Goal: Task Accomplishment & Management: Use online tool/utility

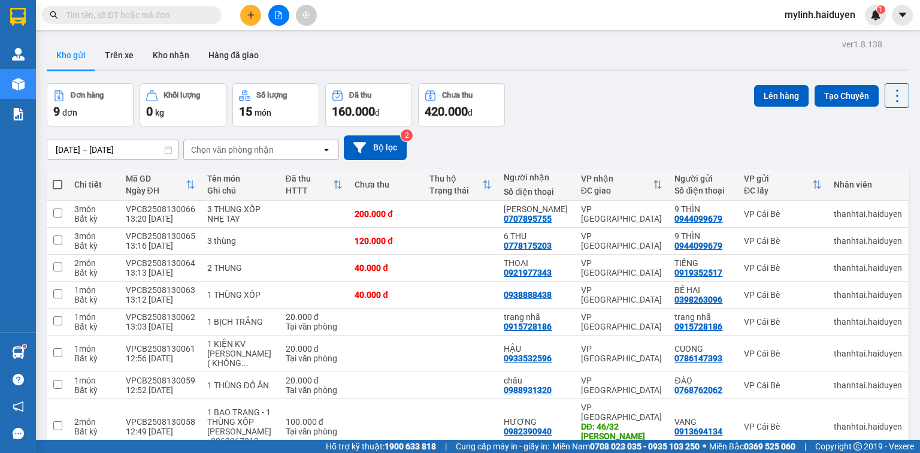
click at [137, 23] on span at bounding box center [132, 15] width 180 height 18
drag, startPoint x: 140, startPoint y: 17, endPoint x: 187, endPoint y: 1, distance: 50.0
click at [145, 14] on input "text" at bounding box center [136, 14] width 141 height 13
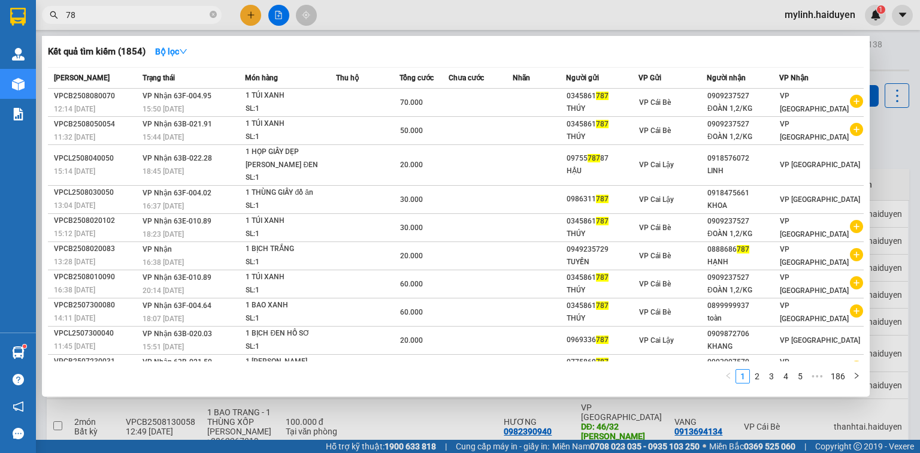
type input "7"
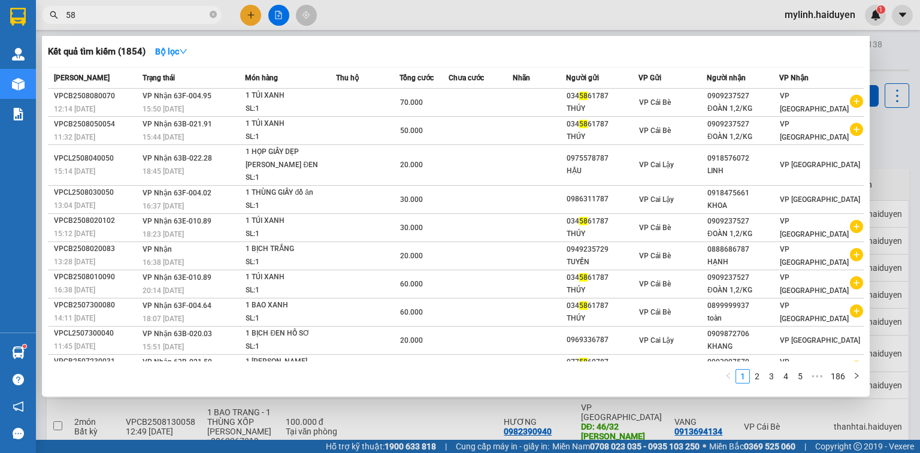
type input "581"
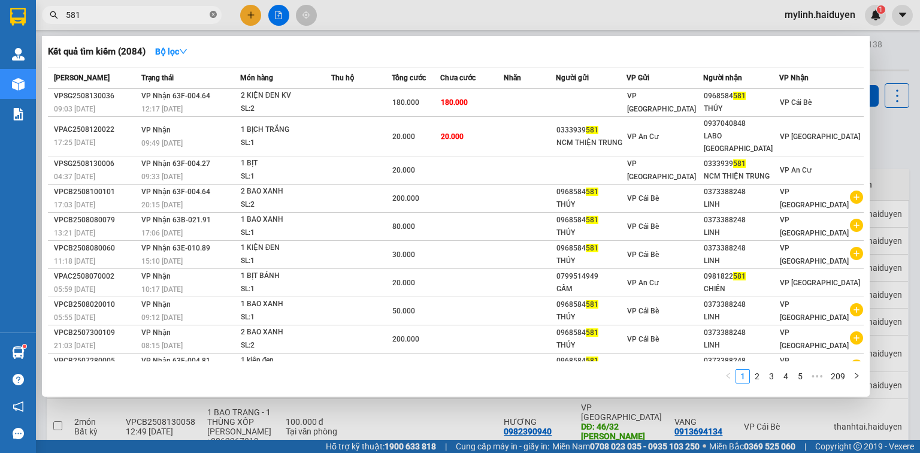
click at [214, 14] on icon "close-circle" at bounding box center [213, 14] width 7 height 7
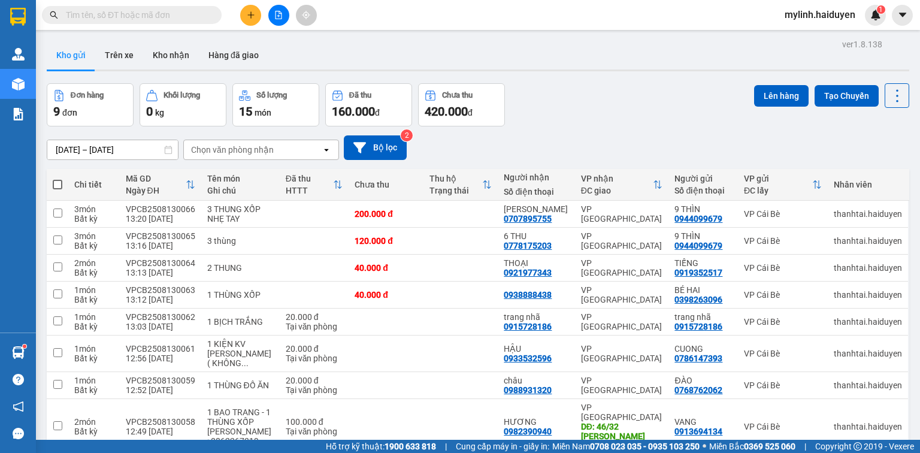
drag, startPoint x: 466, startPoint y: 13, endPoint x: 481, endPoint y: 0, distance: 20.4
click at [469, 11] on div "Kết quả [PERSON_NAME] ( 2084 ) Bộ lọc Mã ĐH Trạng thái Món hàng Thu hộ Tổng [PE…" at bounding box center [460, 15] width 920 height 30
click at [120, 13] on input "text" at bounding box center [136, 14] width 141 height 13
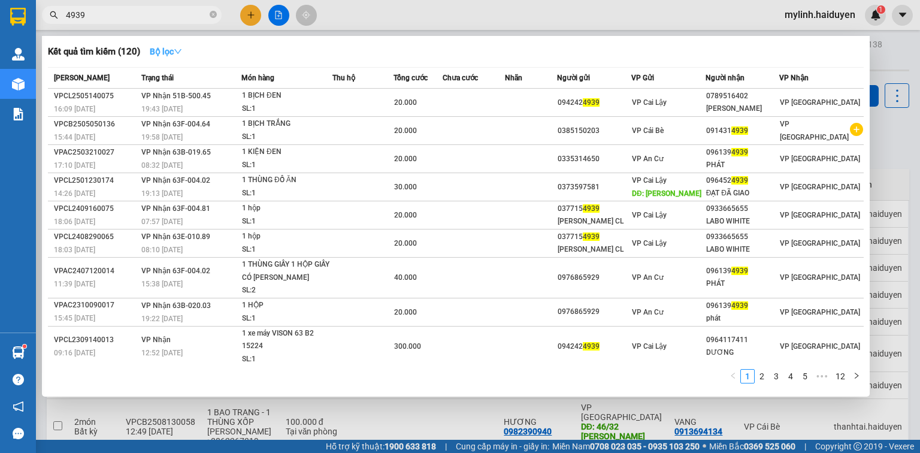
type input "4939"
click at [162, 56] on strong "Bộ lọc" at bounding box center [166, 52] width 32 height 10
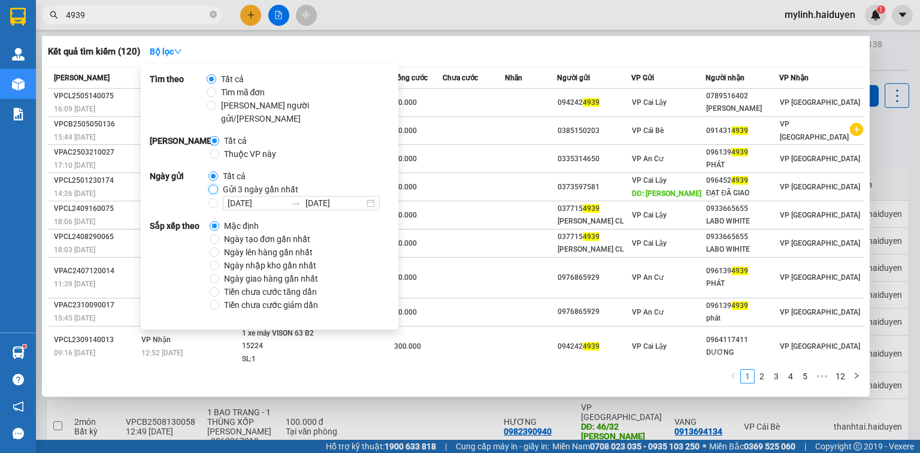
click at [210, 184] on input "Gửi 3 ngày gần nhất" at bounding box center [213, 189] width 10 height 10
radio input "true"
radio input "false"
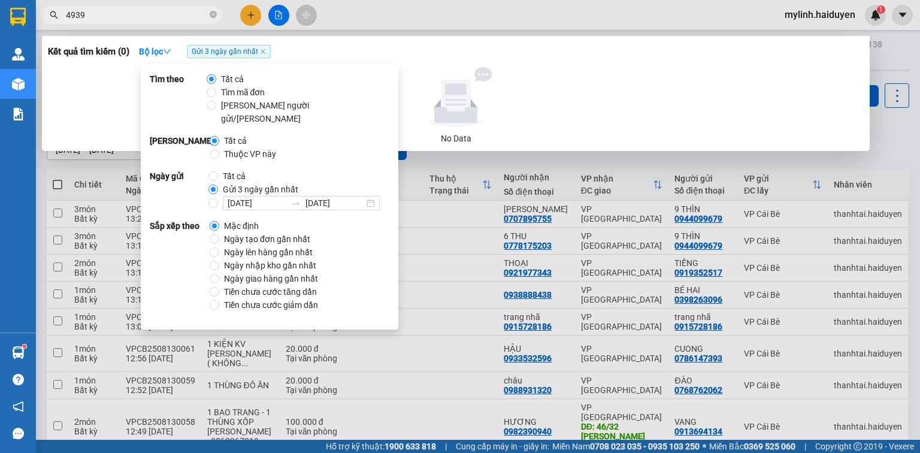
click at [260, 53] on span "Gửi 3 ngày gần nhất" at bounding box center [229, 51] width 84 height 13
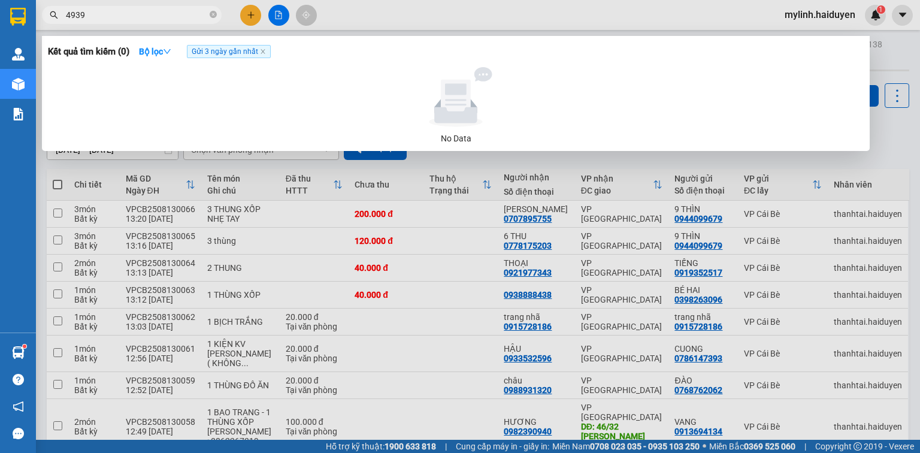
click at [143, 13] on input "4939" at bounding box center [136, 14] width 141 height 13
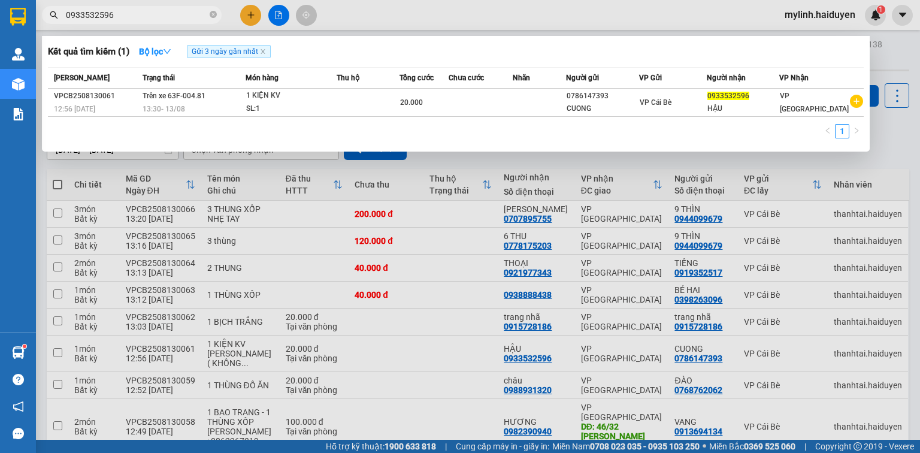
click at [146, 13] on input "0933532596" at bounding box center [136, 14] width 141 height 13
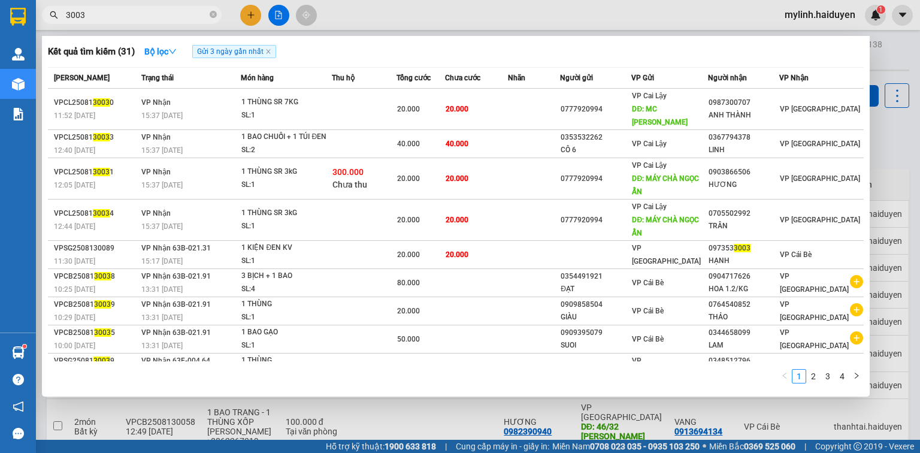
click at [204, 15] on input "3003" at bounding box center [136, 14] width 141 height 13
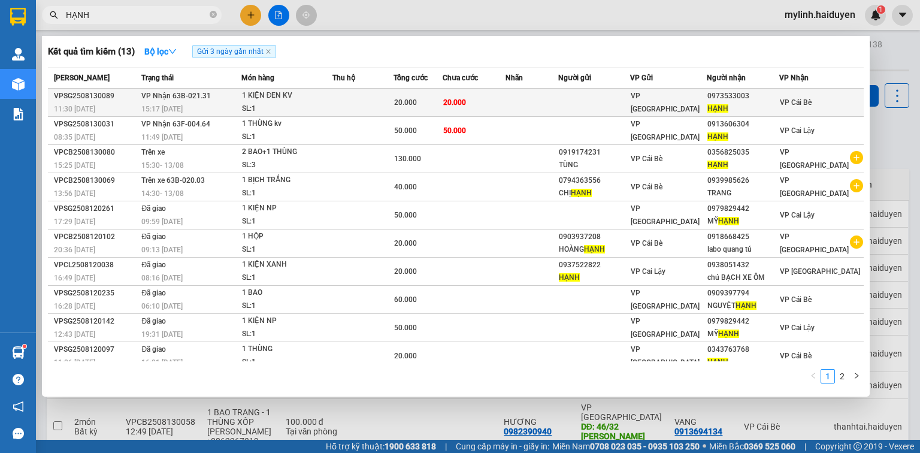
type input "HẠNH"
click at [550, 92] on td at bounding box center [531, 103] width 52 height 28
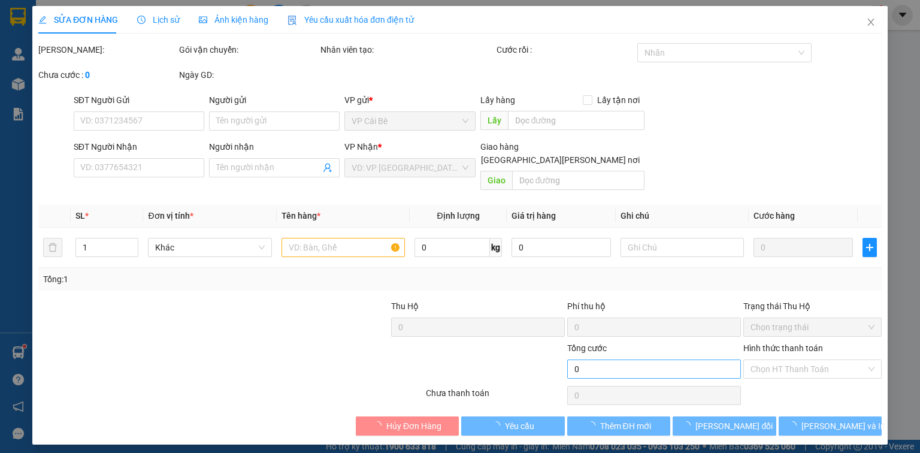
type input "0973533003"
type input "HẠNH"
type input "20.000"
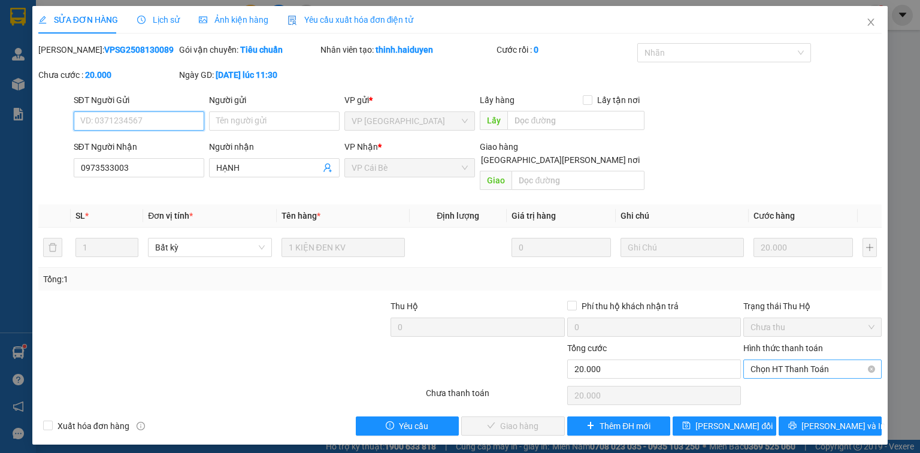
drag, startPoint x: 787, startPoint y: 355, endPoint x: 789, endPoint y: 365, distance: 10.9
click at [788, 360] on span "Chọn HT Thanh Toán" at bounding box center [812, 369] width 124 height 18
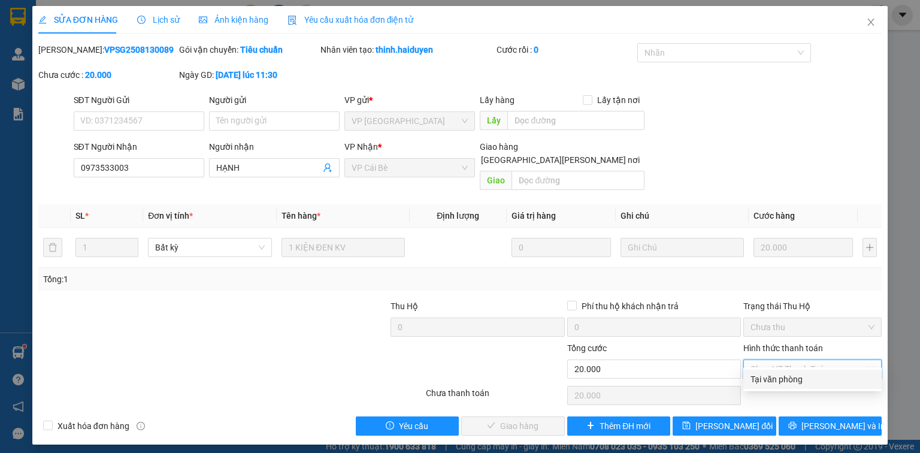
click at [790, 370] on div "Tại văn phòng" at bounding box center [812, 378] width 138 height 19
type input "0"
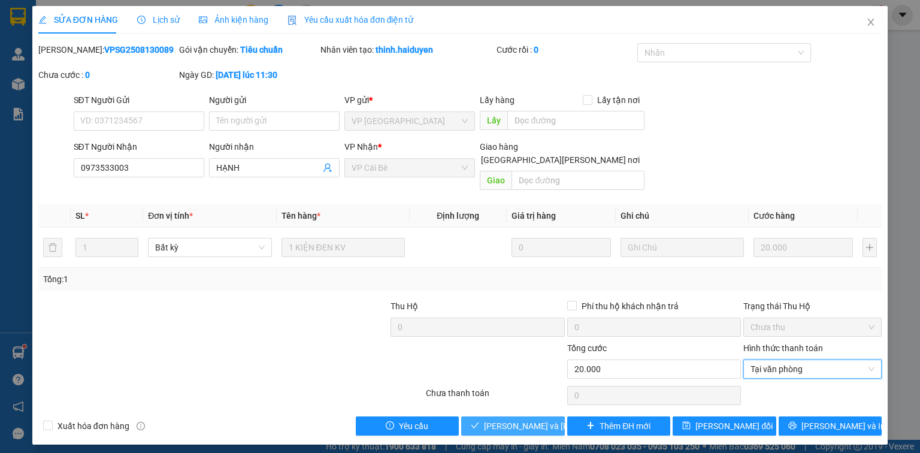
click at [532, 419] on span "[PERSON_NAME] và [PERSON_NAME] hàng" at bounding box center [565, 425] width 162 height 13
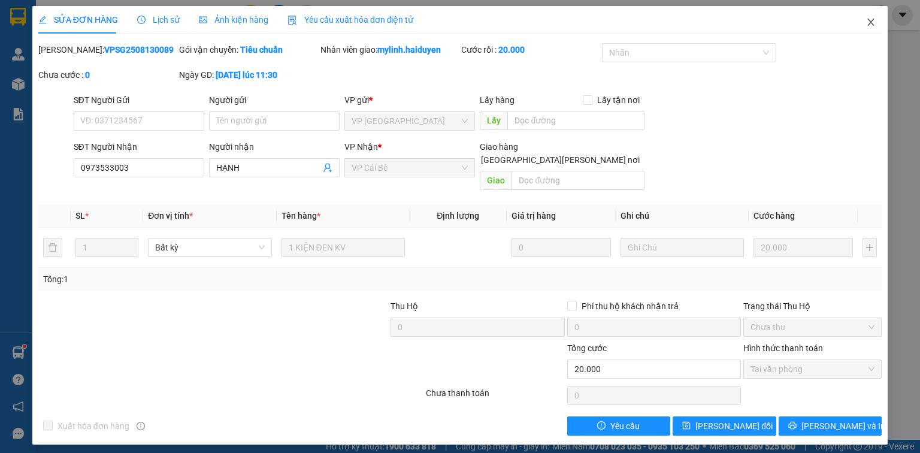
click at [872, 21] on icon "close" at bounding box center [871, 22] width 7 height 7
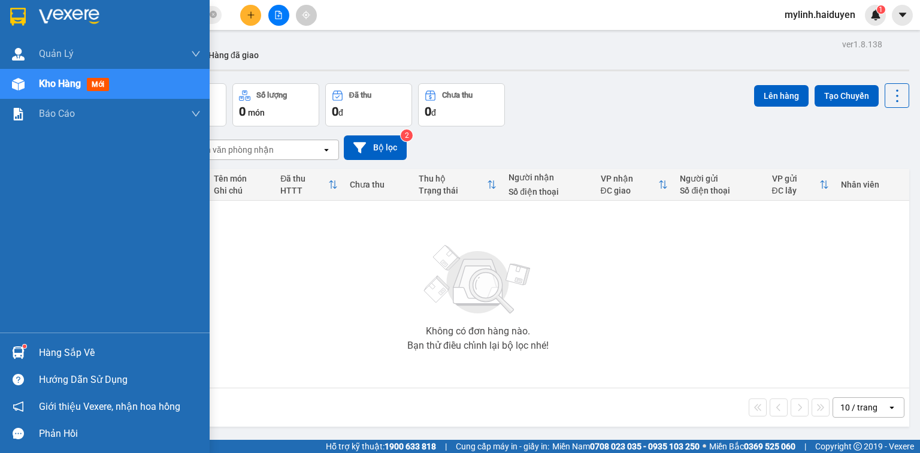
click at [37, 350] on div "Hàng sắp về" at bounding box center [105, 352] width 210 height 27
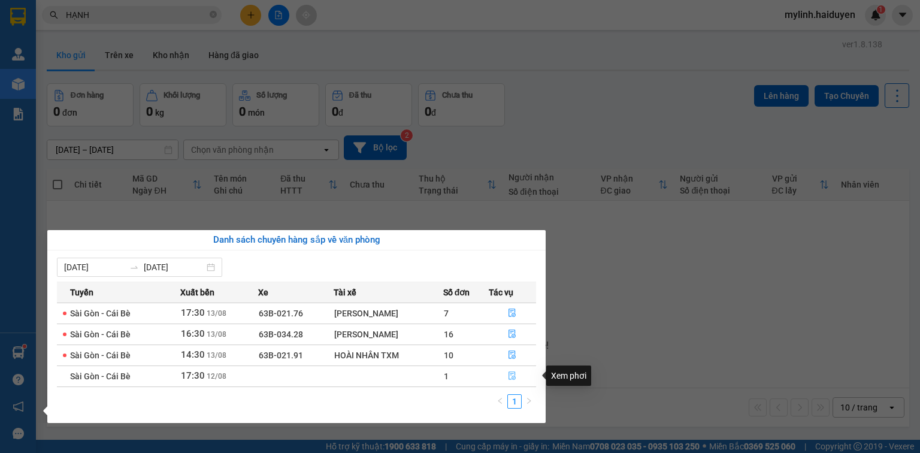
click at [513, 374] on icon "file-done" at bounding box center [512, 375] width 8 height 8
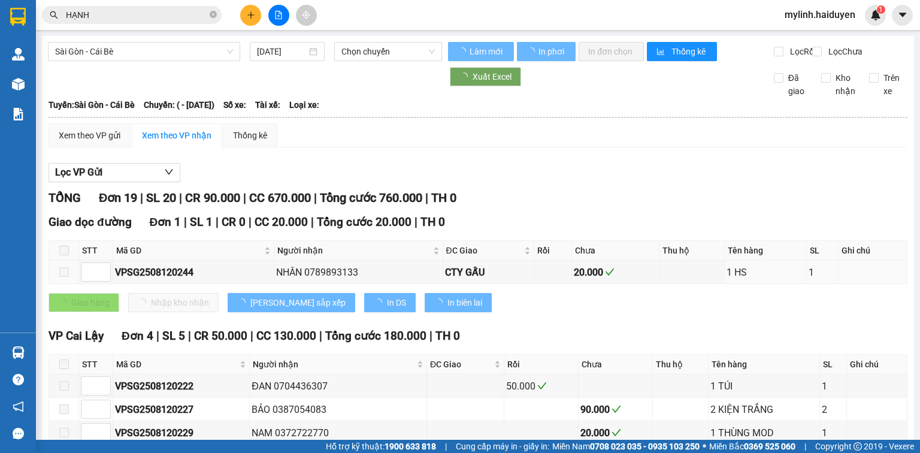
type input "[DATE]"
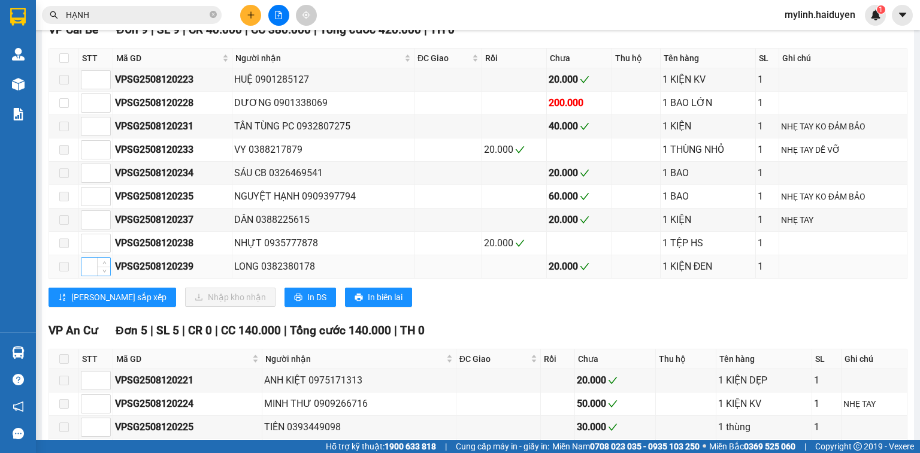
scroll to position [383, 0]
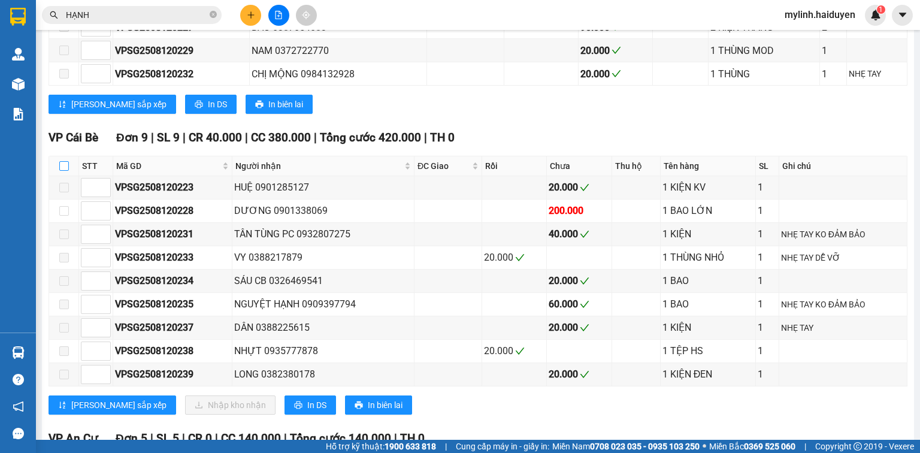
click at [66, 171] on input "checkbox" at bounding box center [64, 166] width 10 height 10
checkbox input "true"
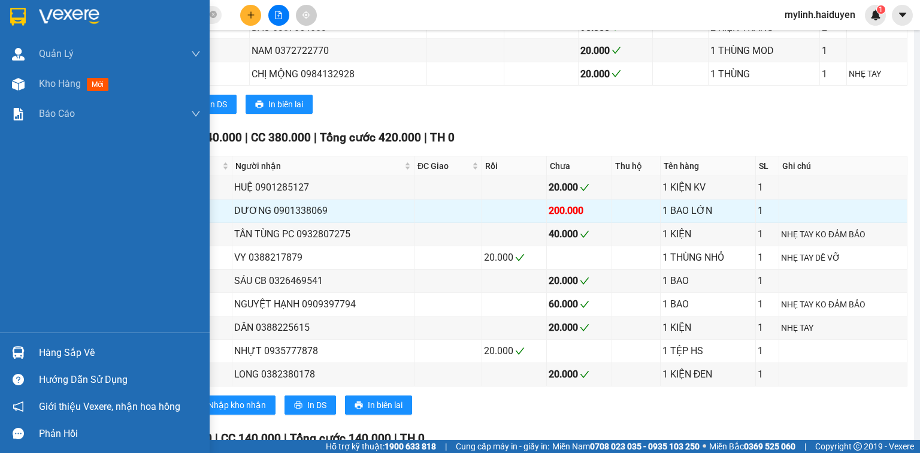
click at [46, 346] on div "Hàng sắp về" at bounding box center [120, 353] width 162 height 18
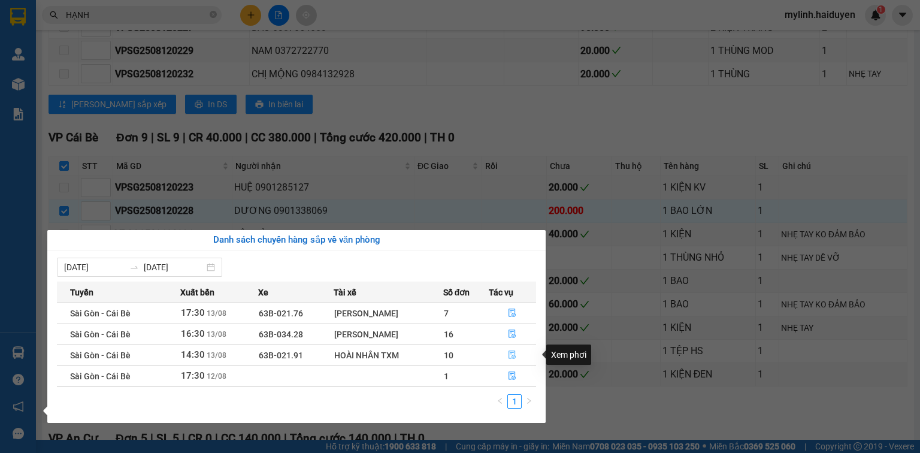
click at [508, 357] on icon "file-done" at bounding box center [512, 354] width 8 height 8
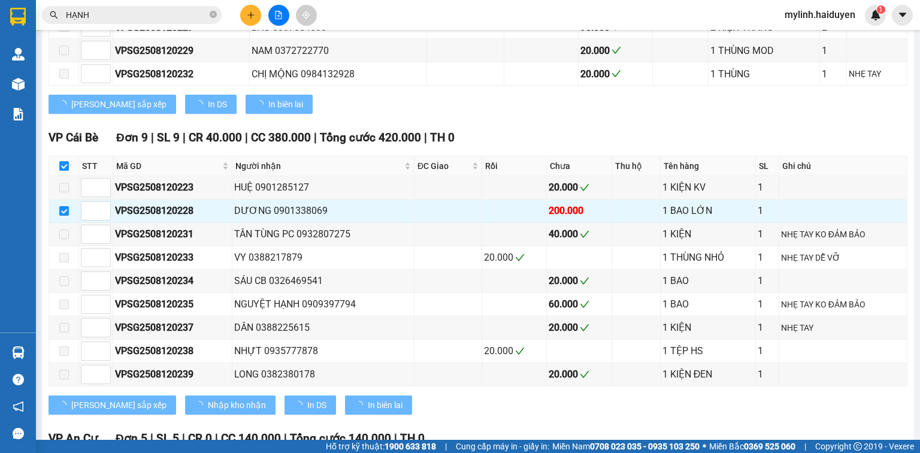
checkbox input "false"
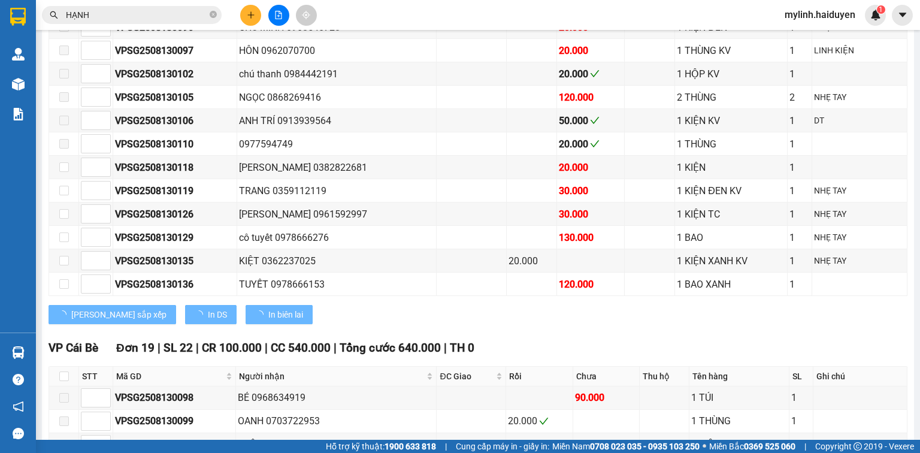
scroll to position [406, 0]
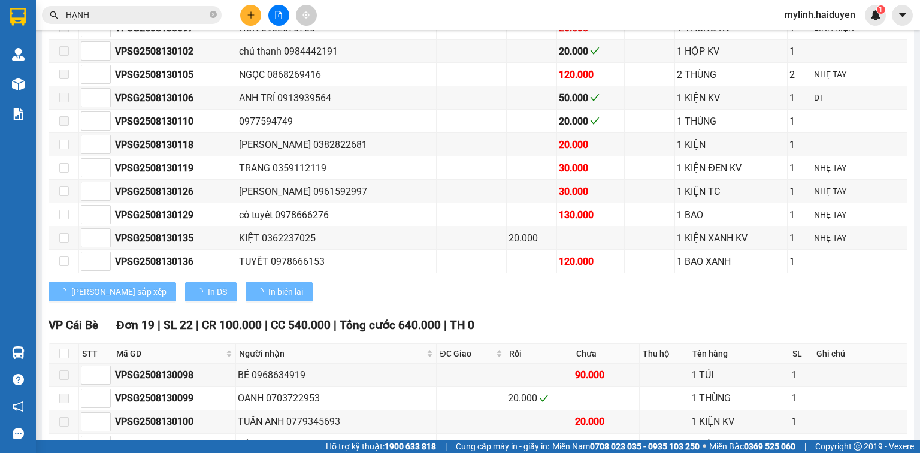
type input "[DATE]"
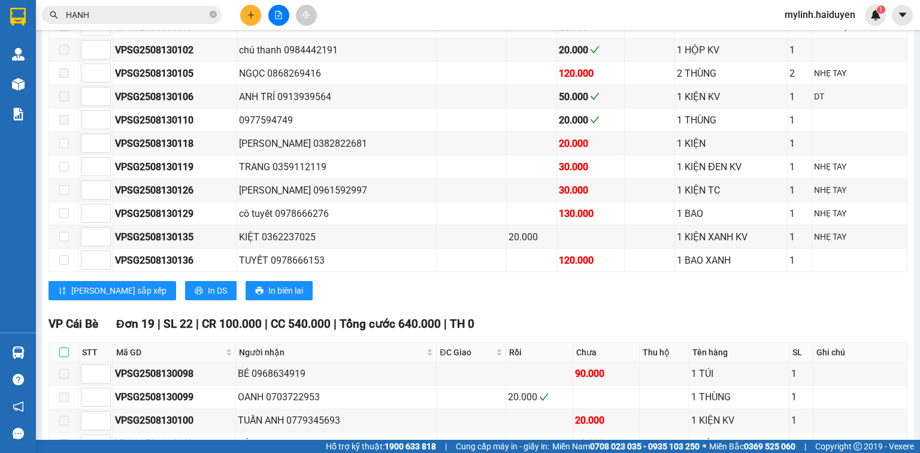
click at [62, 357] on input "checkbox" at bounding box center [64, 352] width 10 height 10
checkbox input "true"
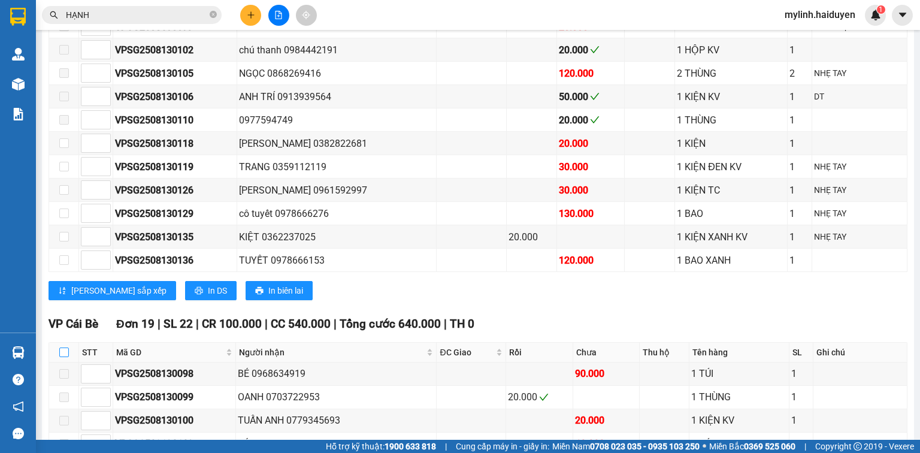
checkbox input "true"
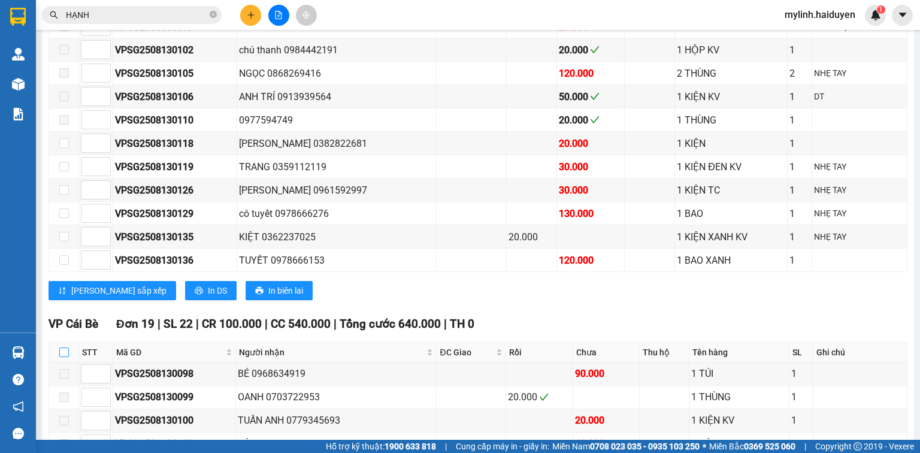
checkbox input "true"
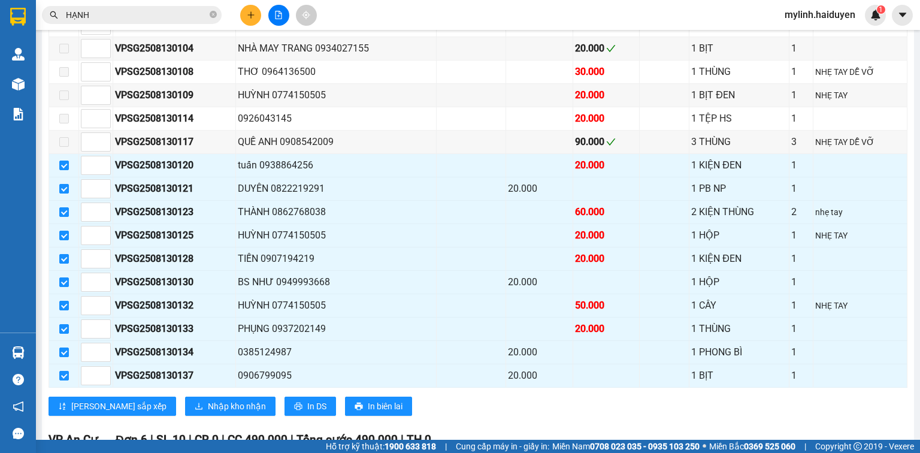
scroll to position [741, 0]
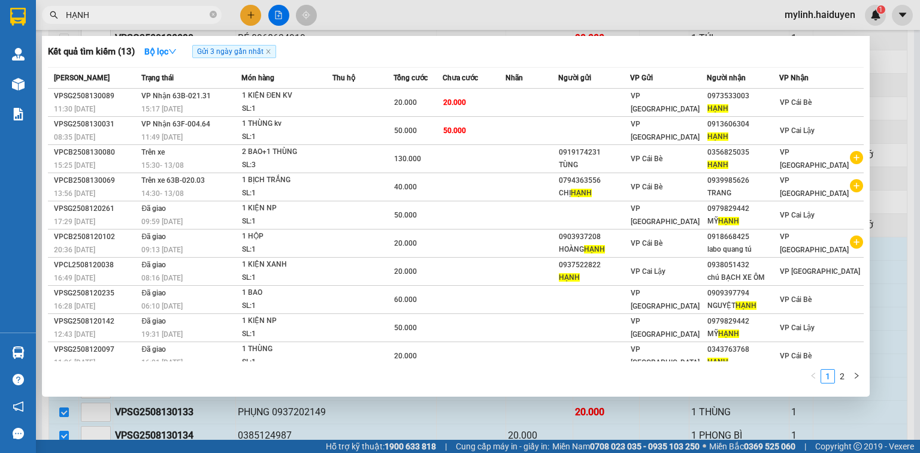
click at [208, 15] on span "HẠNH" at bounding box center [132, 15] width 180 height 18
click at [211, 16] on icon "close-circle" at bounding box center [213, 14] width 7 height 7
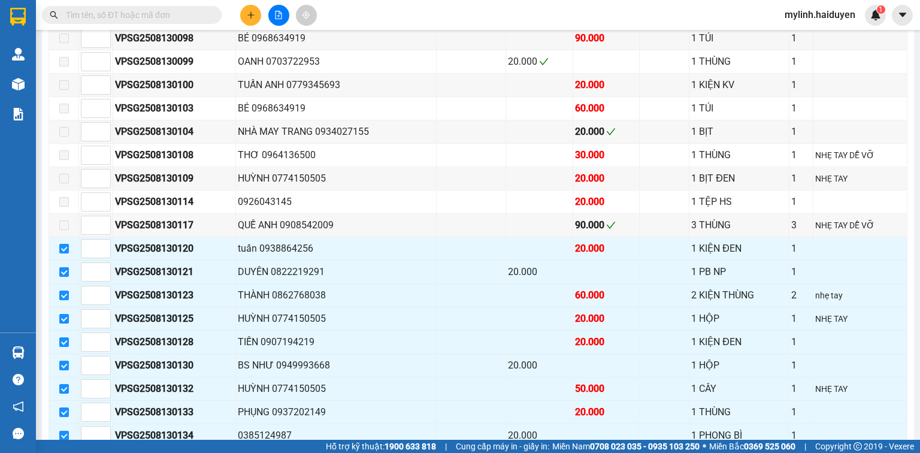
click at [199, 14] on input "text" at bounding box center [136, 14] width 141 height 13
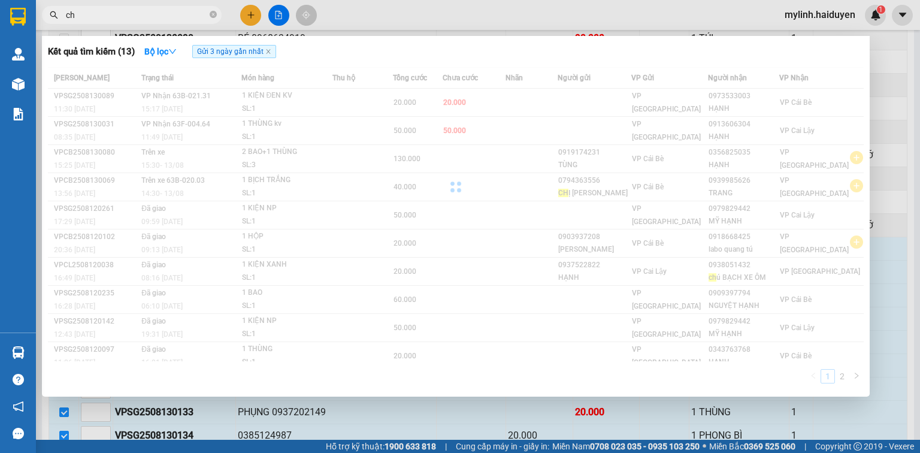
type input "c"
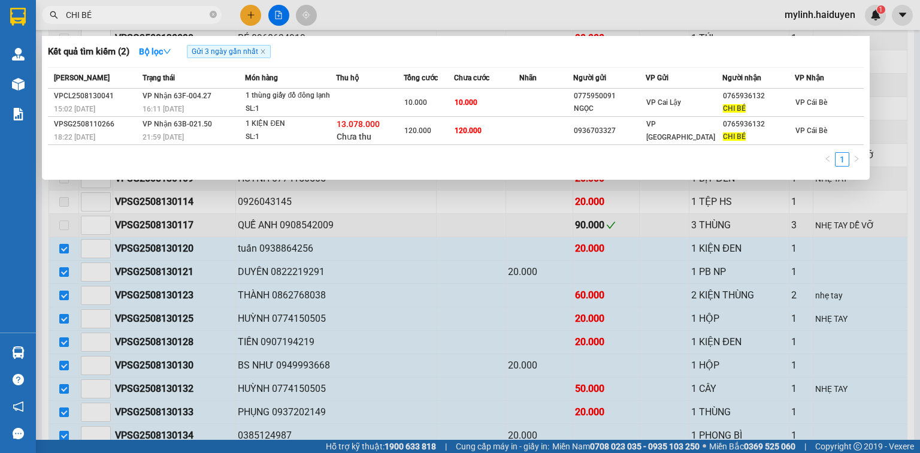
type input "CHI BÉ"
